Goal: Task Accomplishment & Management: Use online tool/utility

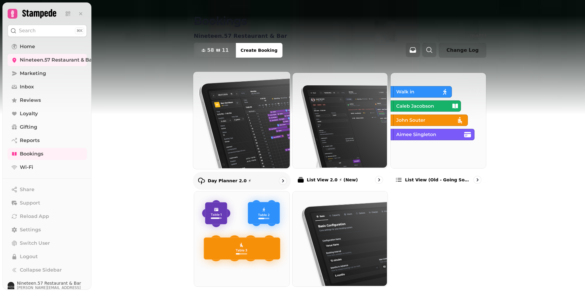
click at [221, 179] on p "Day Planner 2.0 ⚡" at bounding box center [230, 181] width 44 height 6
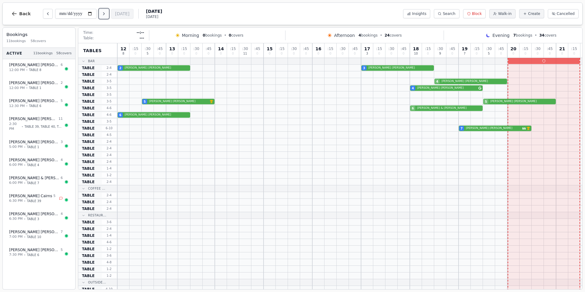
click at [104, 13] on icon "Next day" at bounding box center [103, 13] width 5 height 5
type input "**********"
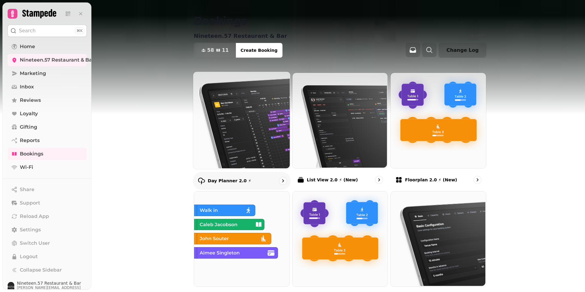
click at [221, 179] on p "Day Planner 2.0 ⚡" at bounding box center [230, 181] width 44 height 6
